Goal: Register for event/course

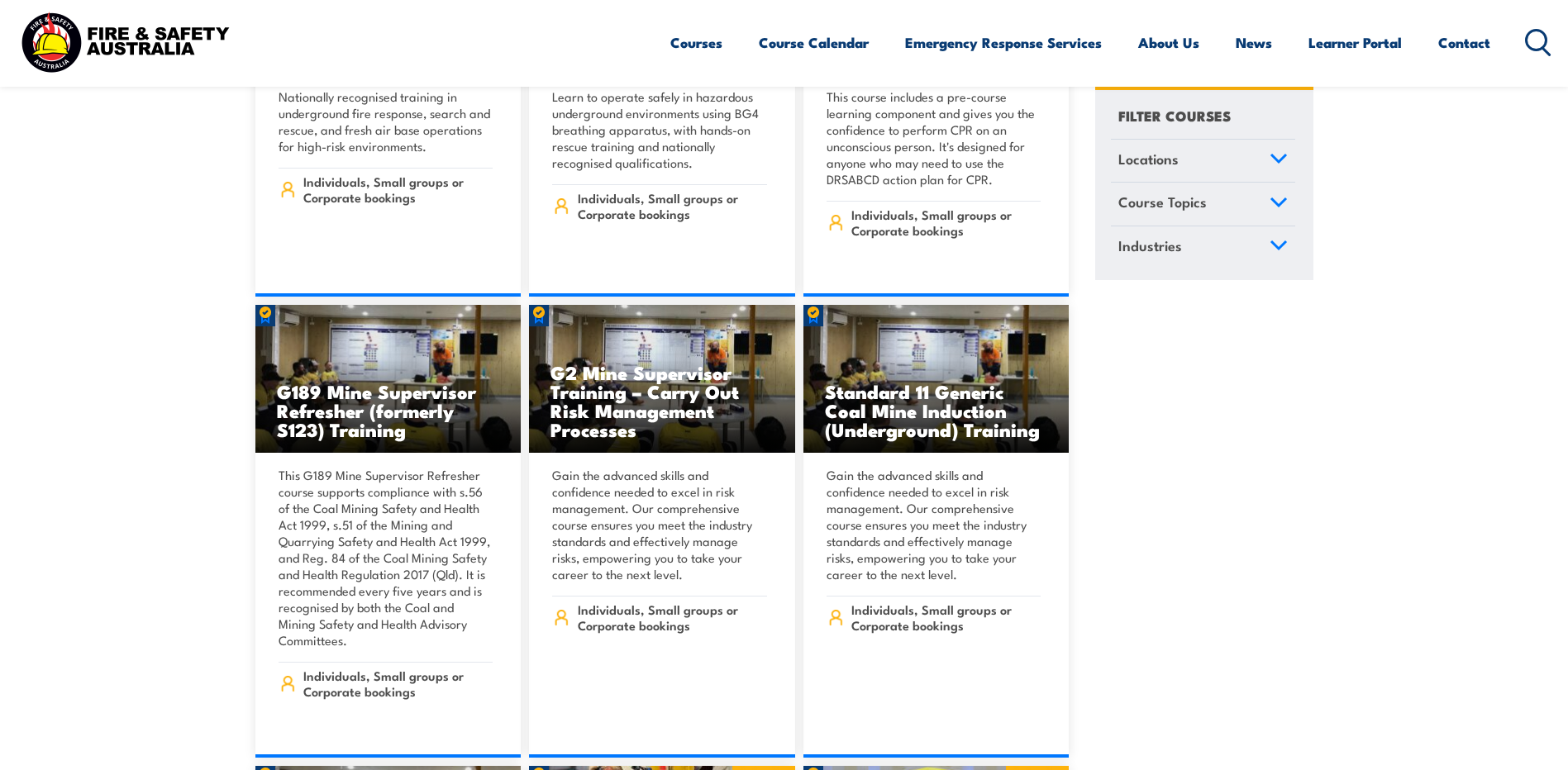
scroll to position [790, 0]
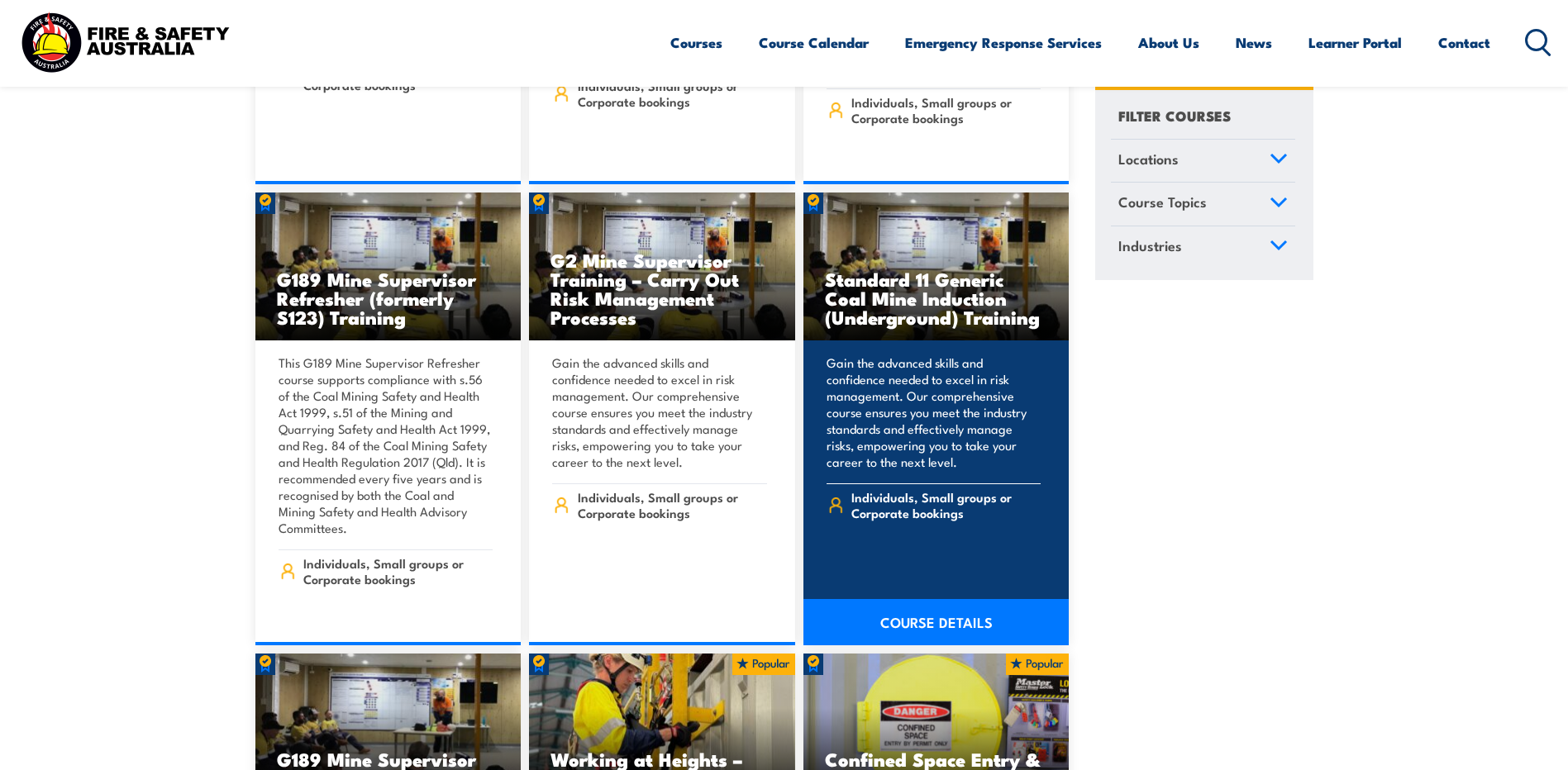
click at [926, 282] on h3 "Standard 11 Generic Coal Mine Induction (Underground) Training" at bounding box center [936, 298] width 223 height 57
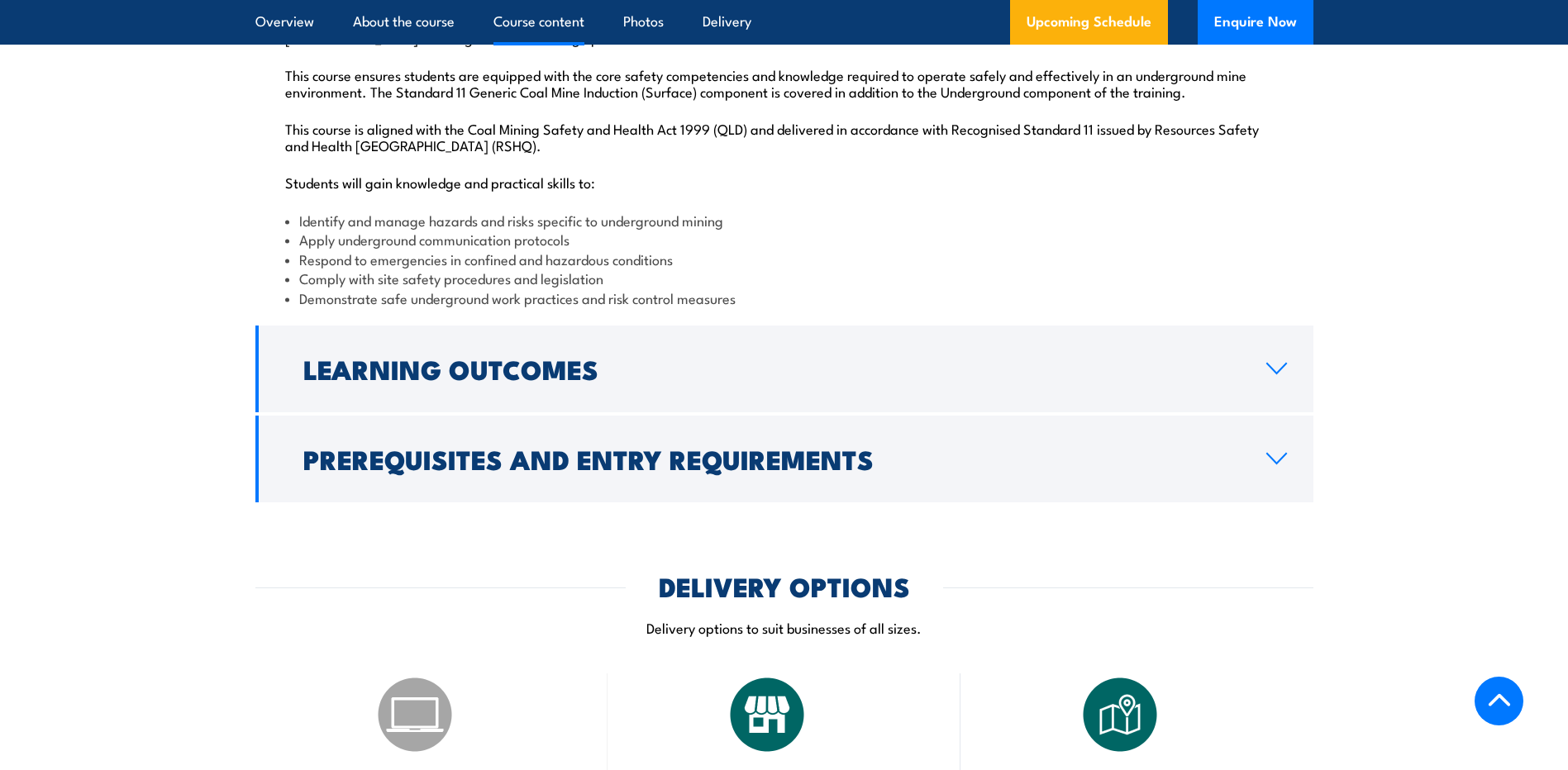
scroll to position [1902, 0]
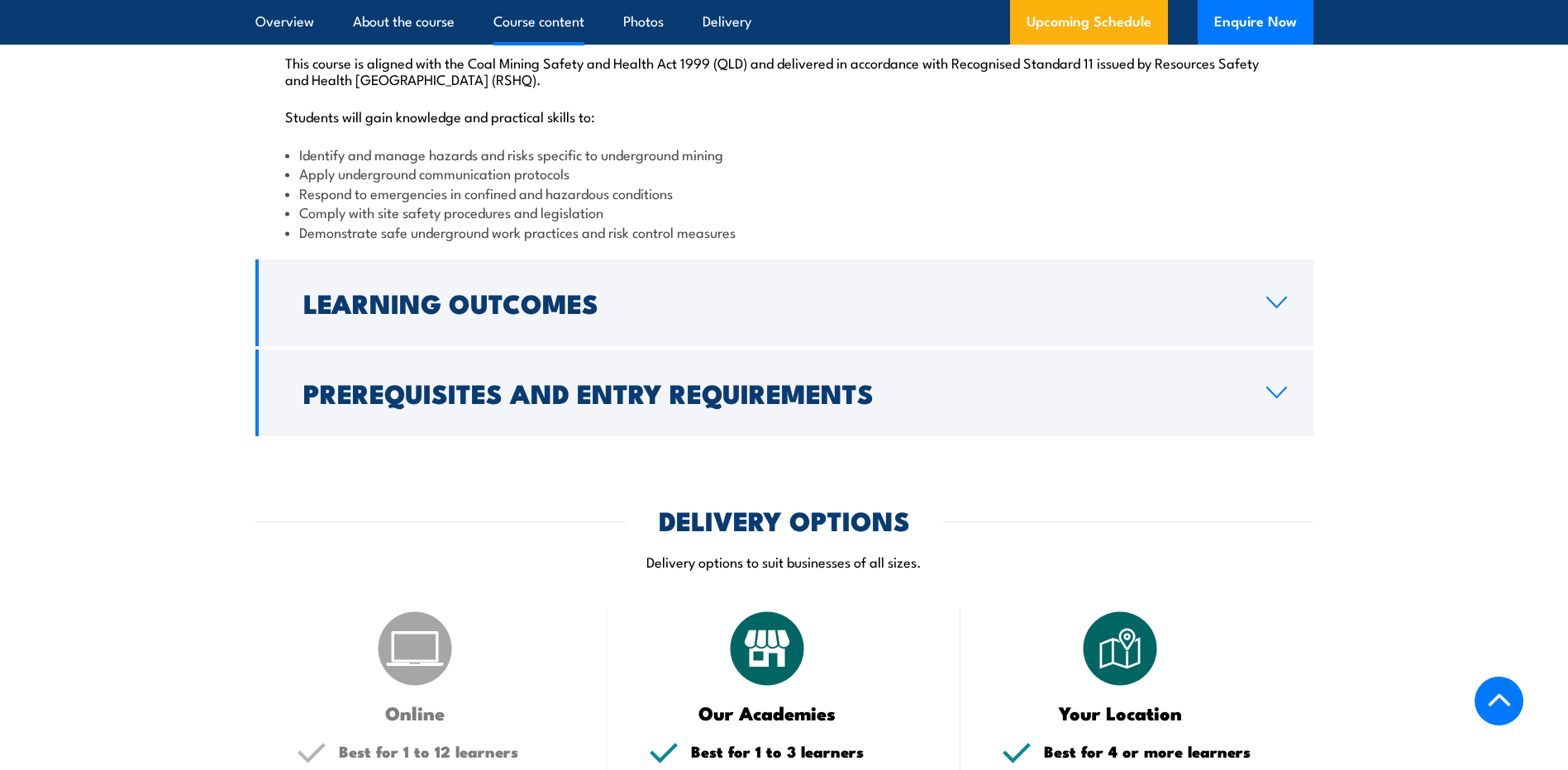
drag, startPoint x: 1272, startPoint y: 431, endPoint x: 1294, endPoint y: 431, distance: 22.0
click at [1272, 399] on icon at bounding box center [1276, 392] width 23 height 13
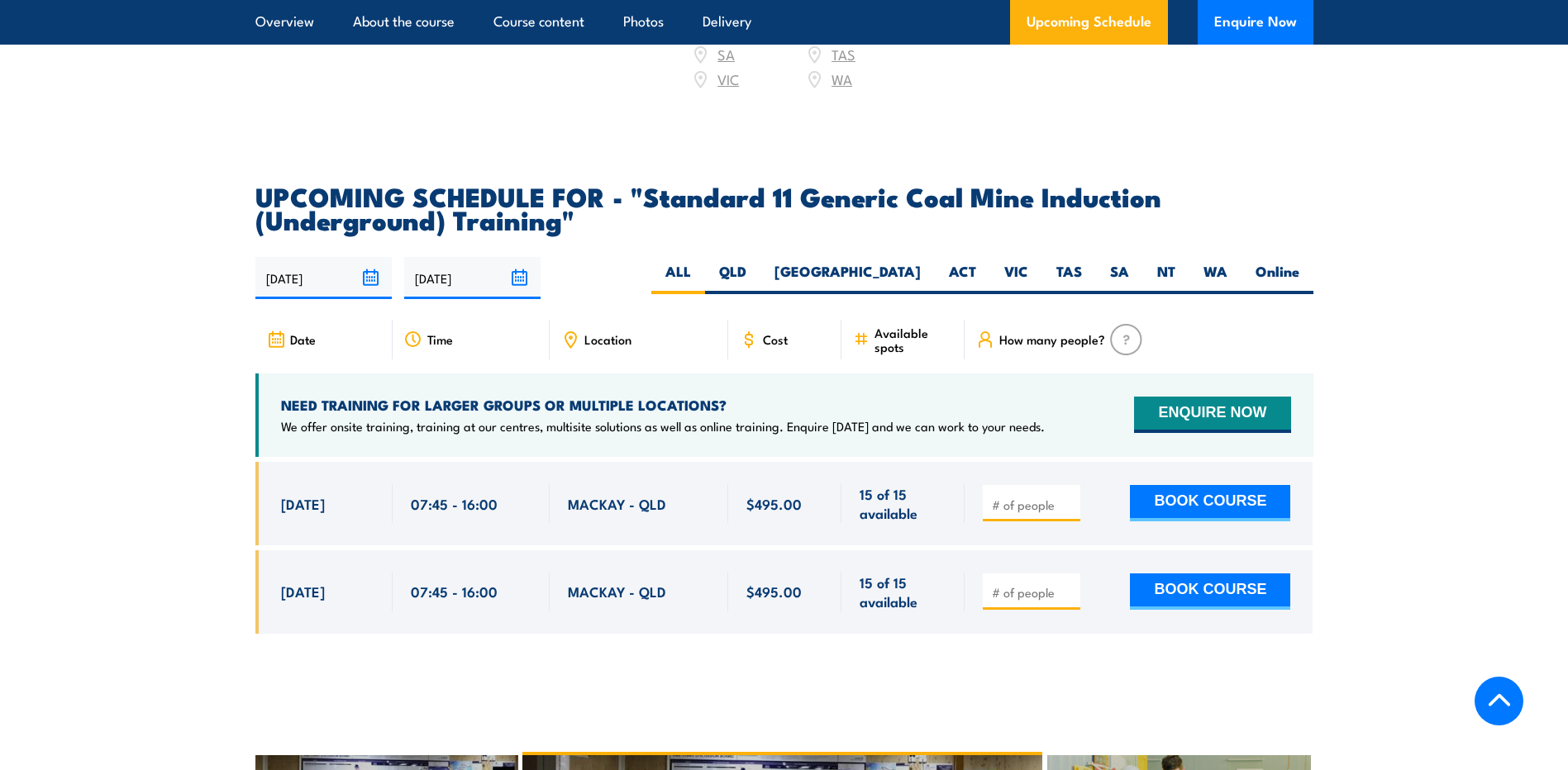
scroll to position [2800, 0]
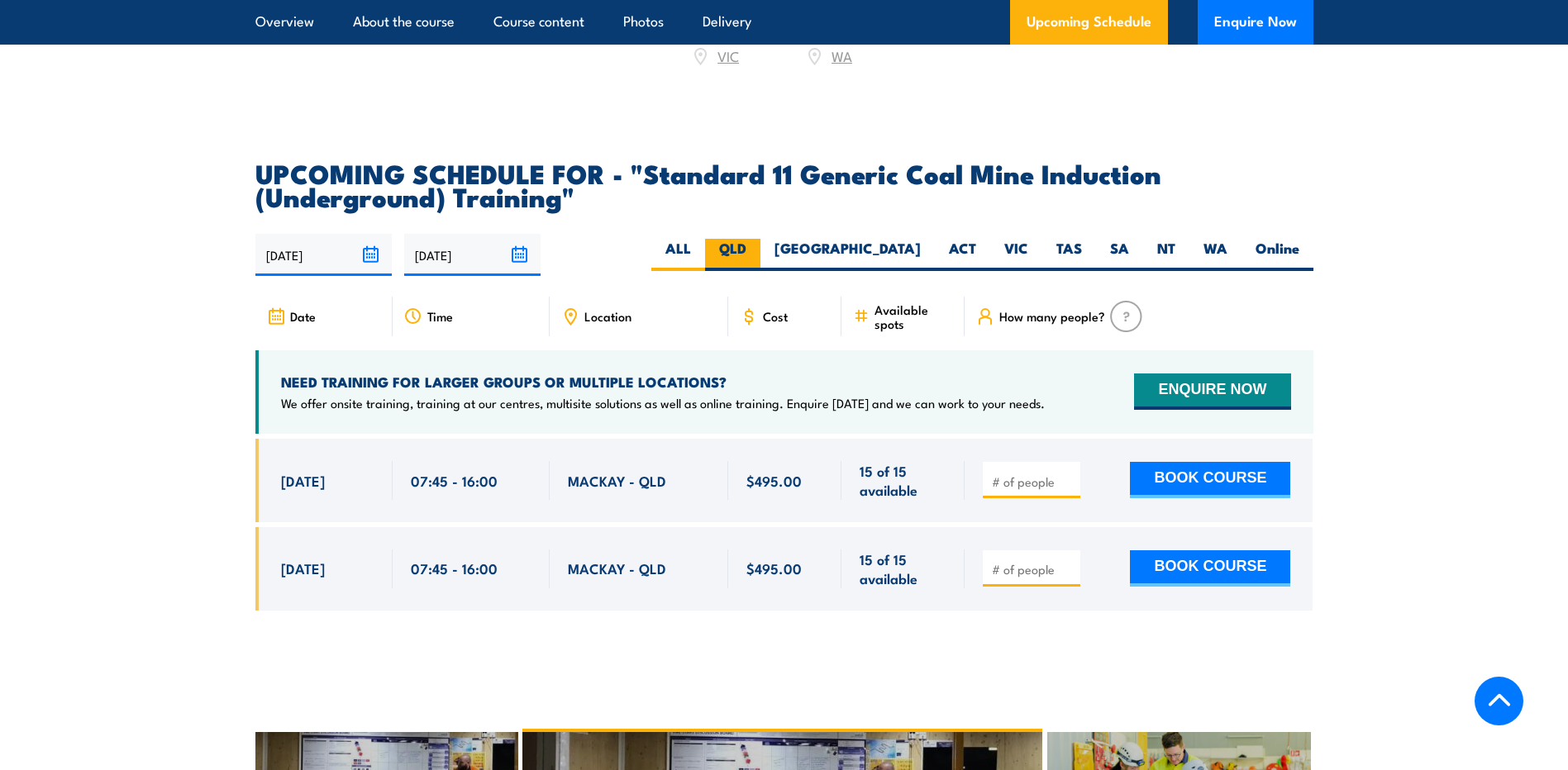
click at [760, 268] on label "QLD" at bounding box center [733, 254] width 55 height 32
click at [757, 249] on input "QLD" at bounding box center [752, 244] width 11 height 11
radio input "true"
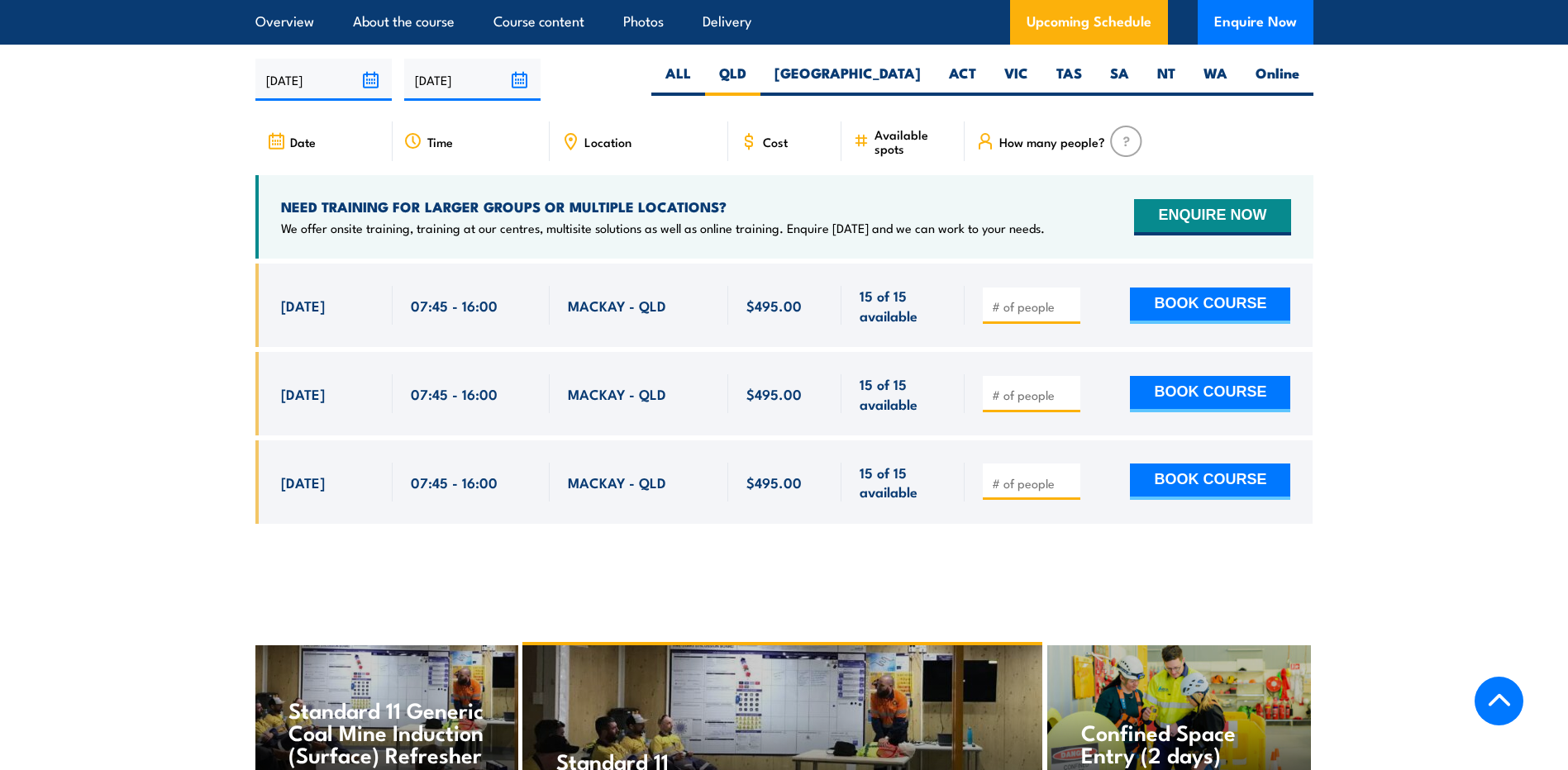
scroll to position [3086, 0]
click at [919, 85] on label "NSW" at bounding box center [847, 80] width 174 height 32
click at [921, 75] on input "NSW" at bounding box center [925, 69] width 11 height 11
radio input "true"
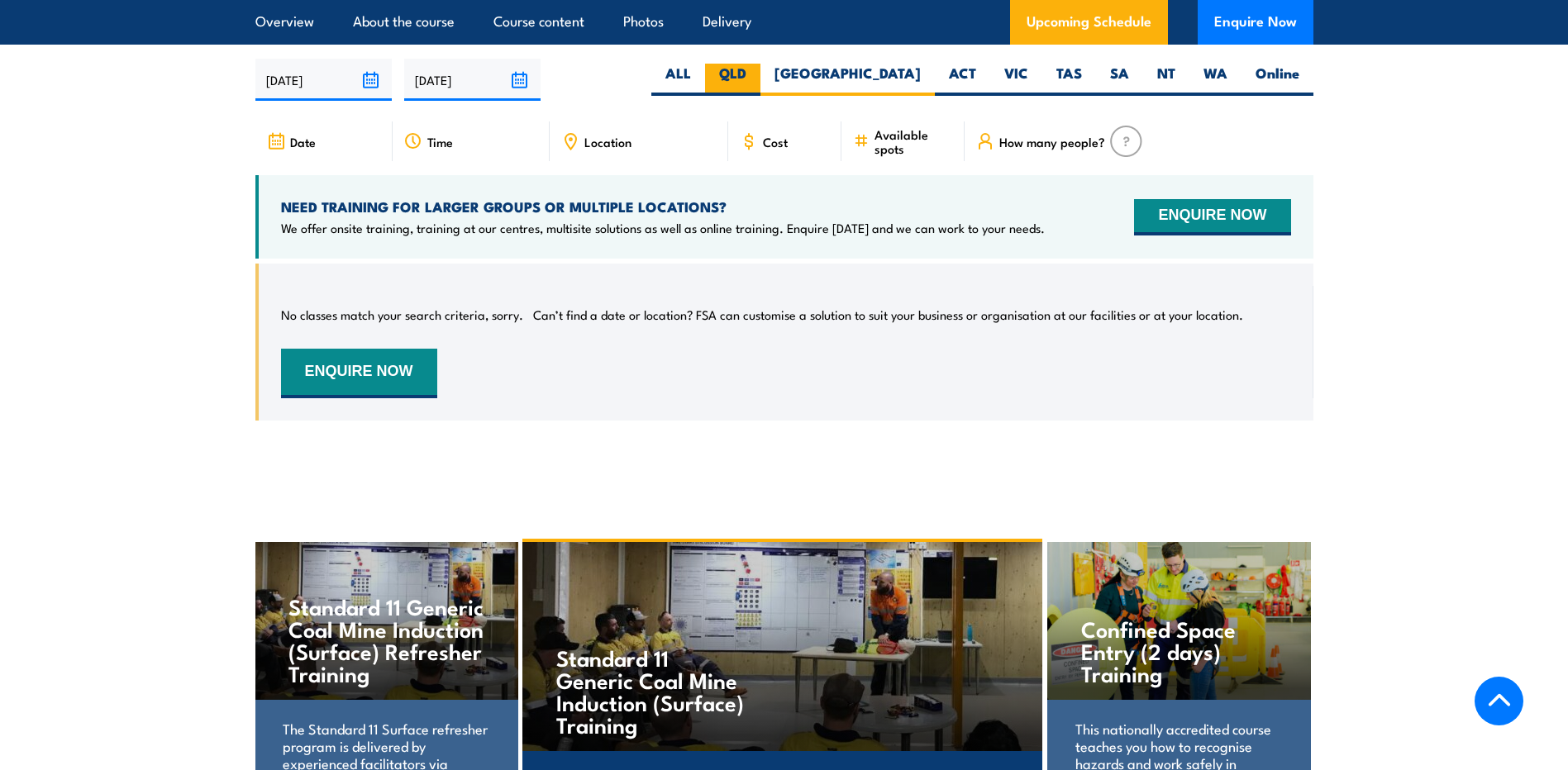
drag, startPoint x: 0, startPoint y: 0, endPoint x: 858, endPoint y: 87, distance: 862.4
click at [760, 87] on label "QLD" at bounding box center [733, 80] width 55 height 32
click at [757, 75] on input "QLD" at bounding box center [752, 69] width 11 height 11
radio input "true"
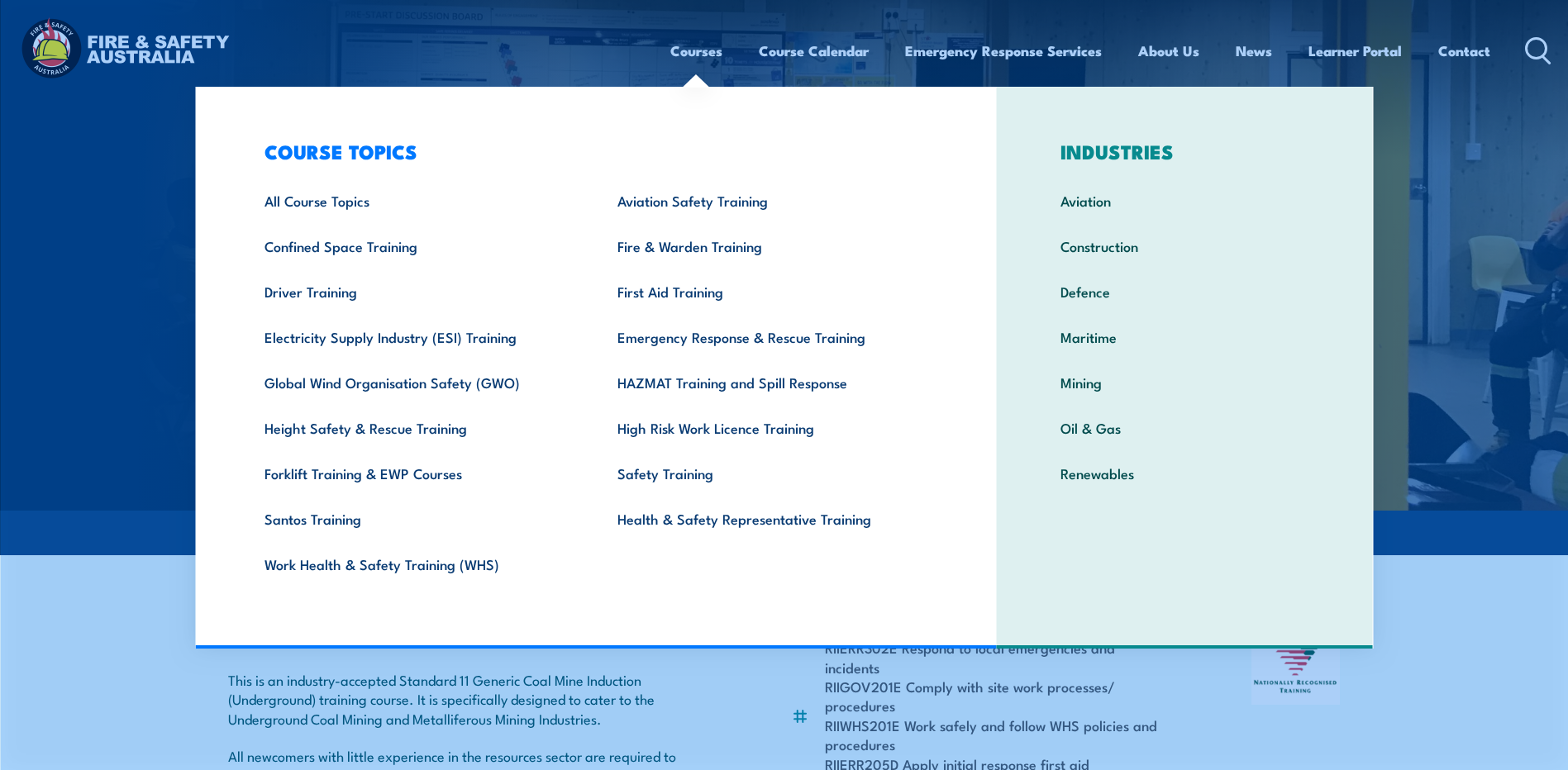
click at [673, 50] on link "Courses" at bounding box center [696, 50] width 52 height 44
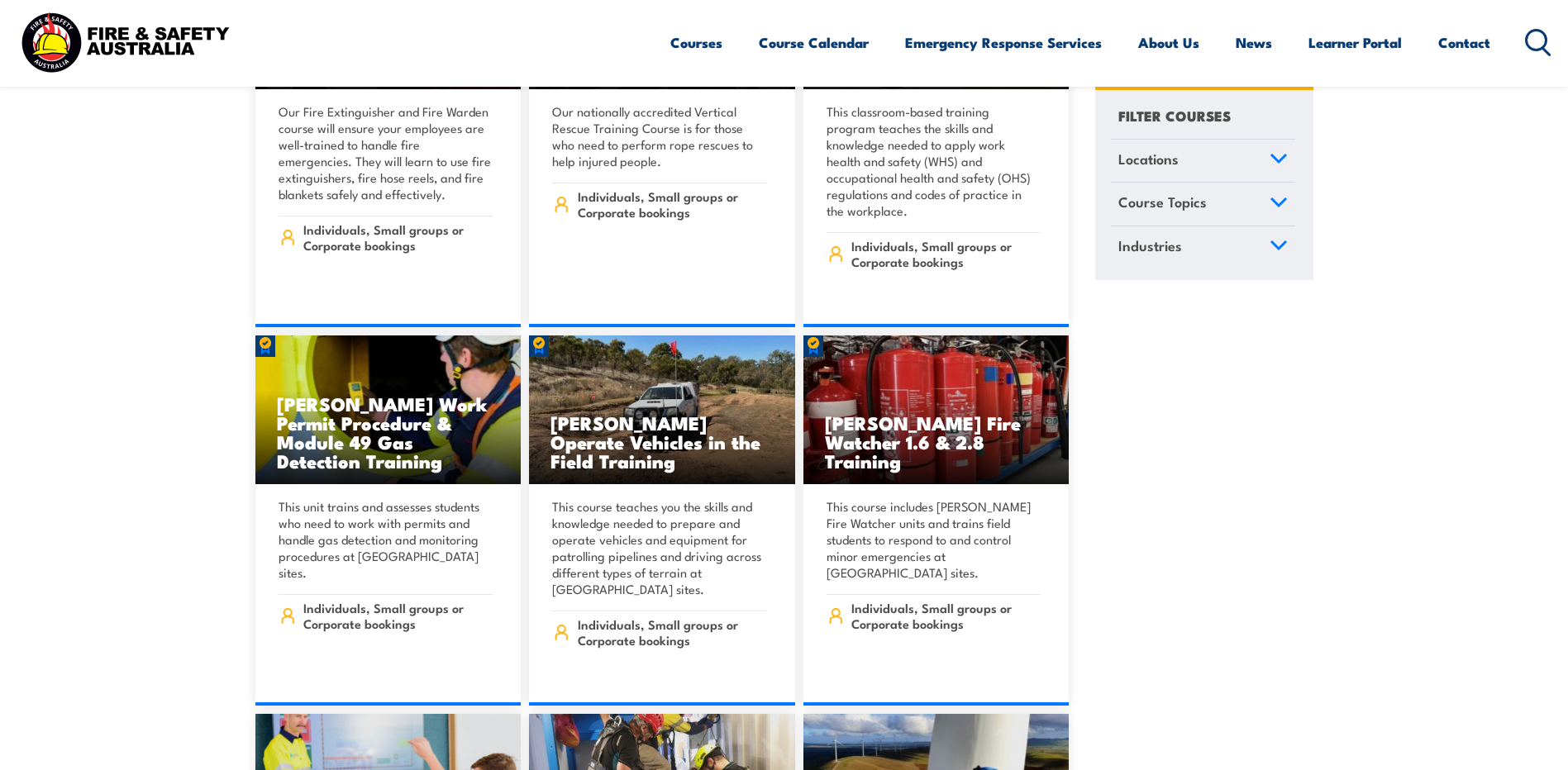
scroll to position [5260, 0]
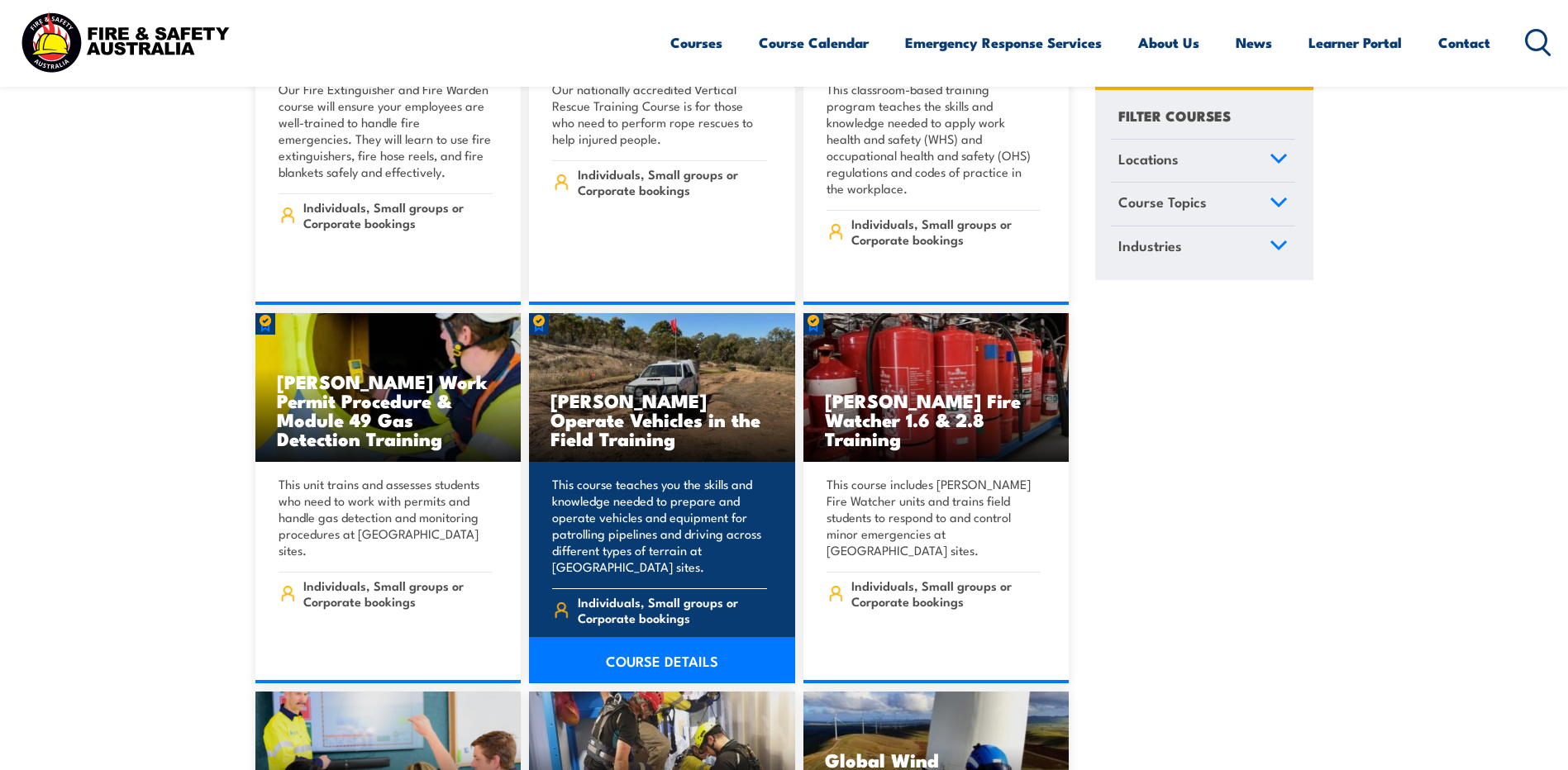
drag, startPoint x: 674, startPoint y: 610, endPoint x: 685, endPoint y: 612, distance: 11.2
click at [674, 637] on link "COURSE DETAILS" at bounding box center [661, 660] width 266 height 46
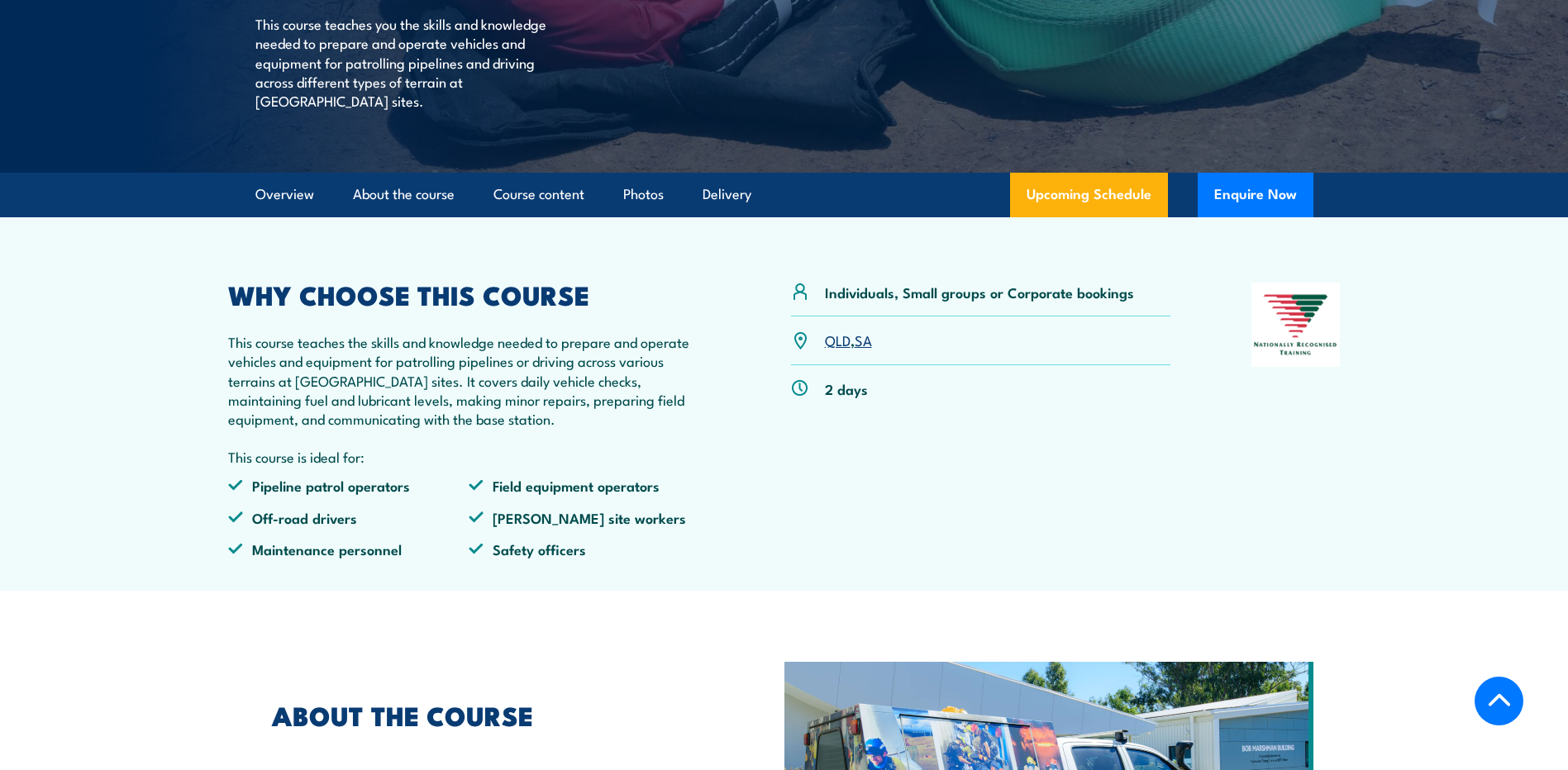
scroll to position [293, 0]
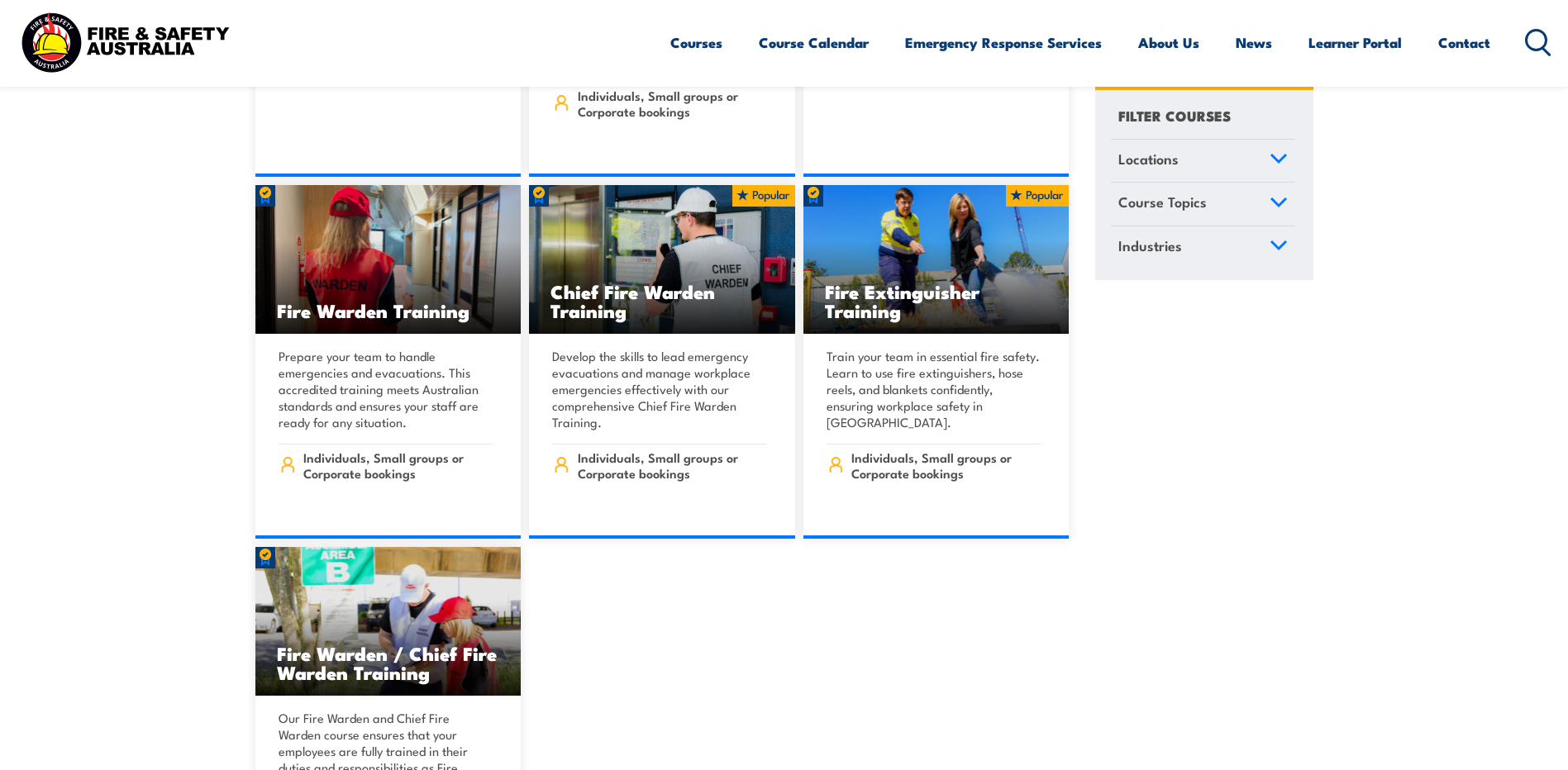
scroll to position [18717, 0]
